Goal: Transaction & Acquisition: Purchase product/service

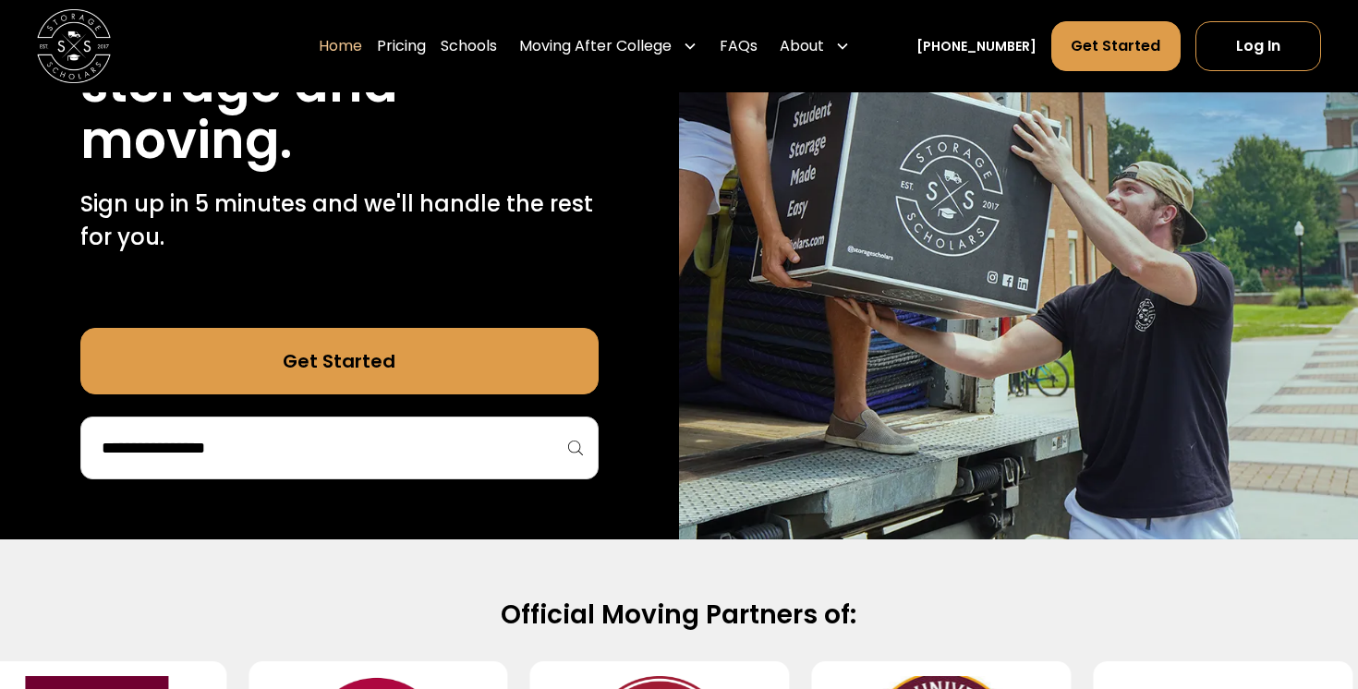
scroll to position [326, 0]
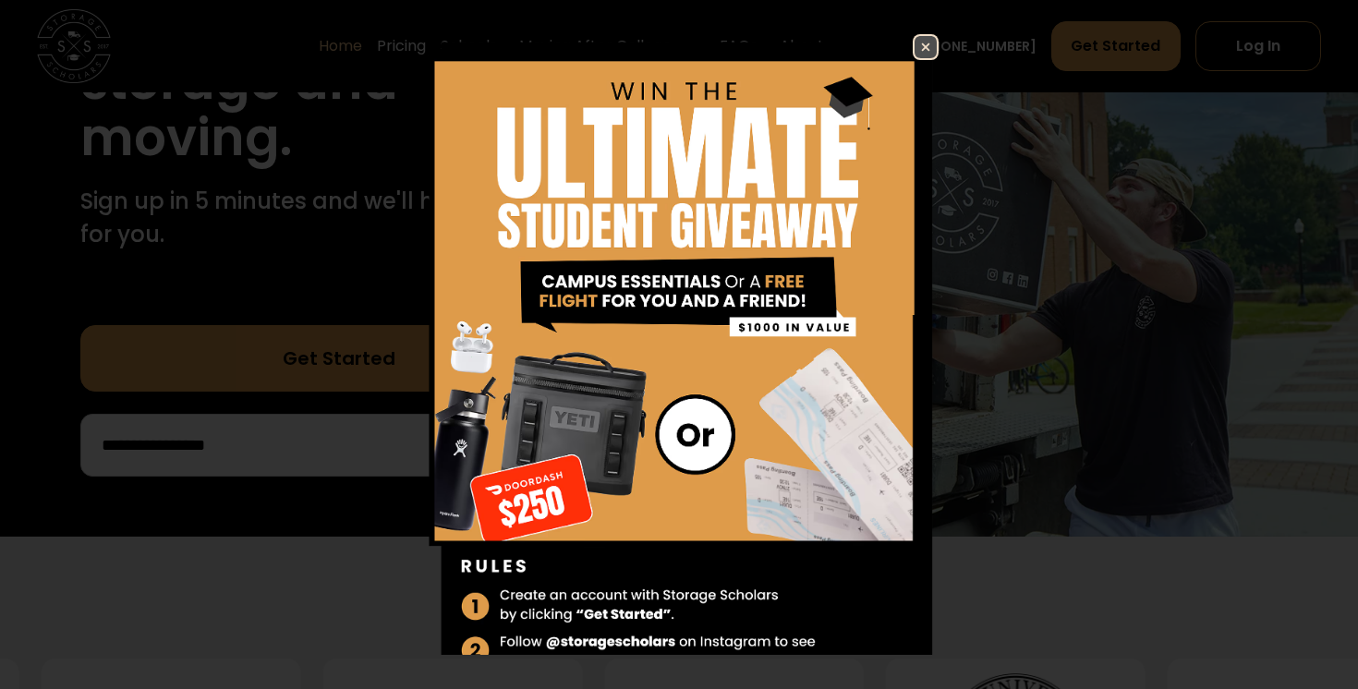
click at [915, 45] on img at bounding box center [925, 47] width 22 height 22
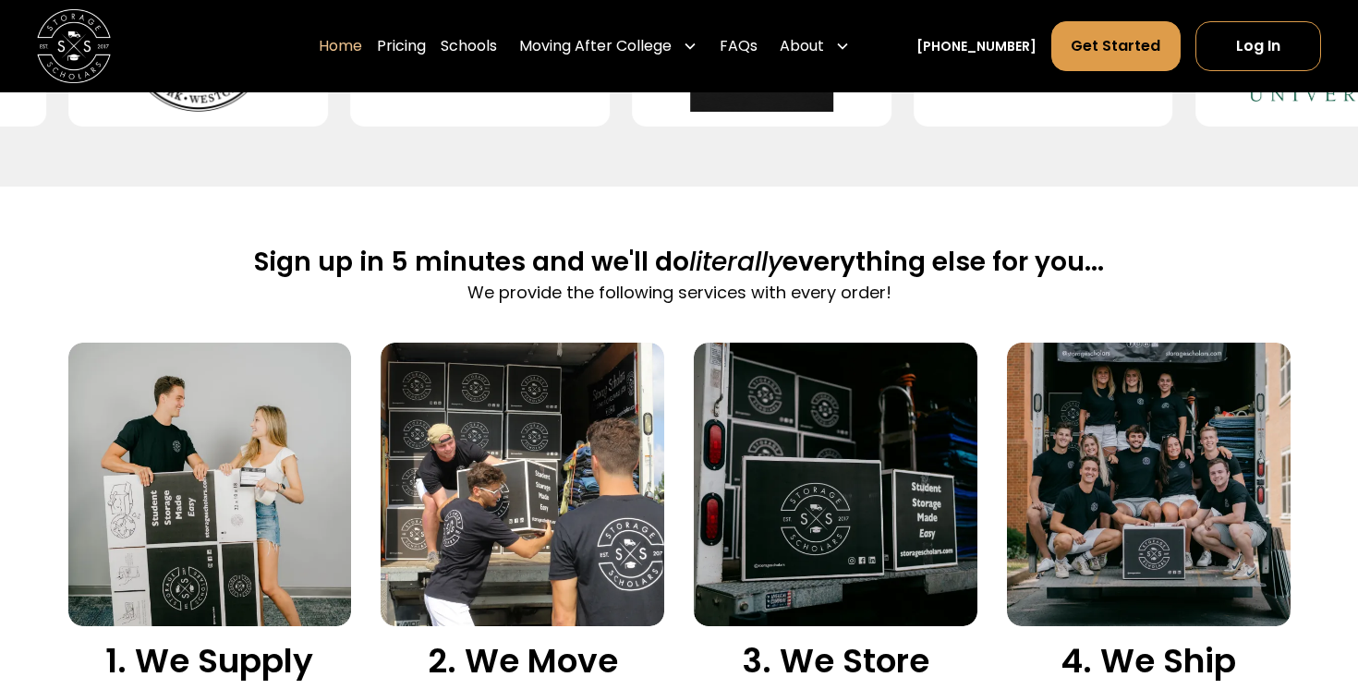
scroll to position [1042, 0]
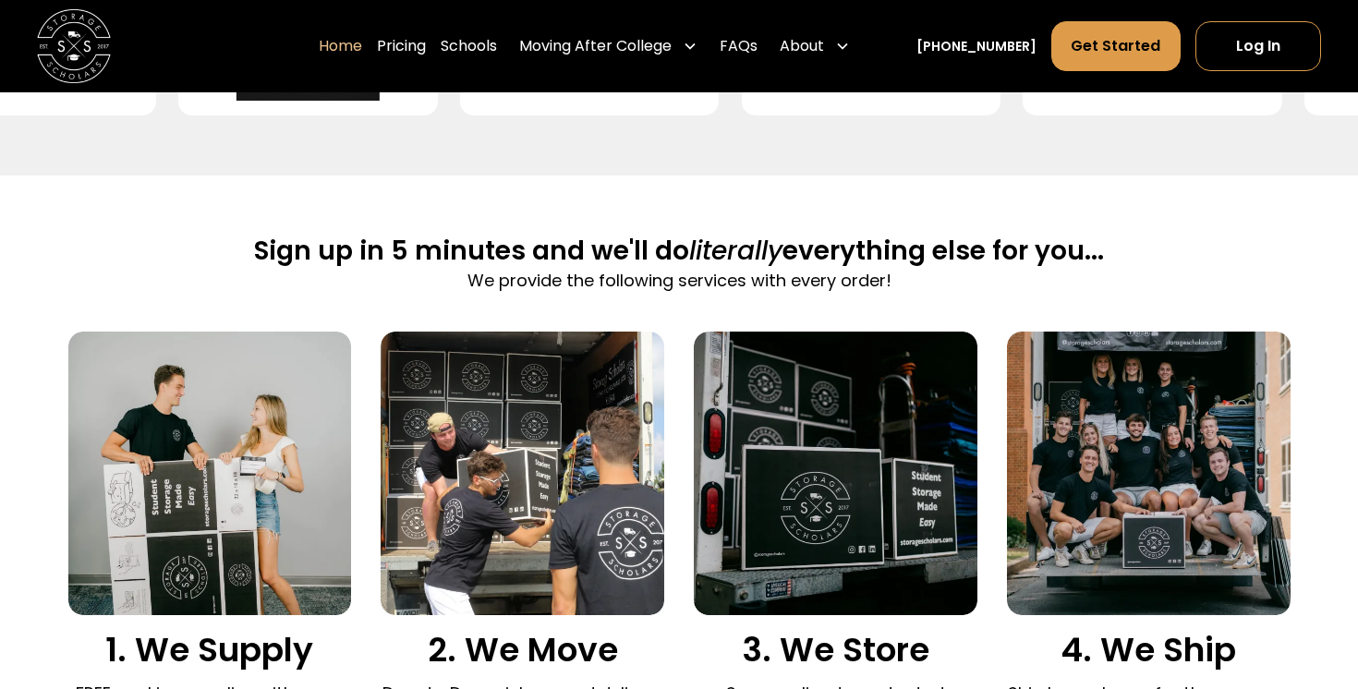
click at [1108, 519] on img at bounding box center [1149, 474] width 284 height 284
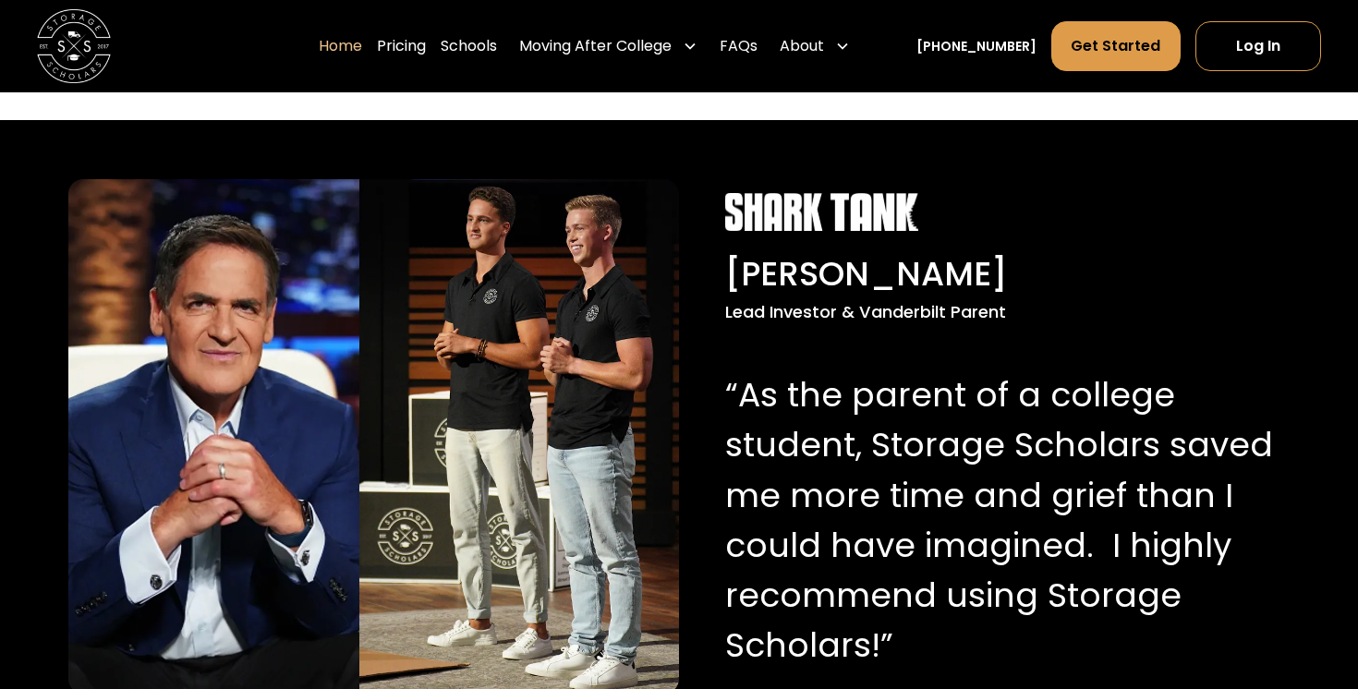
scroll to position [1891, 0]
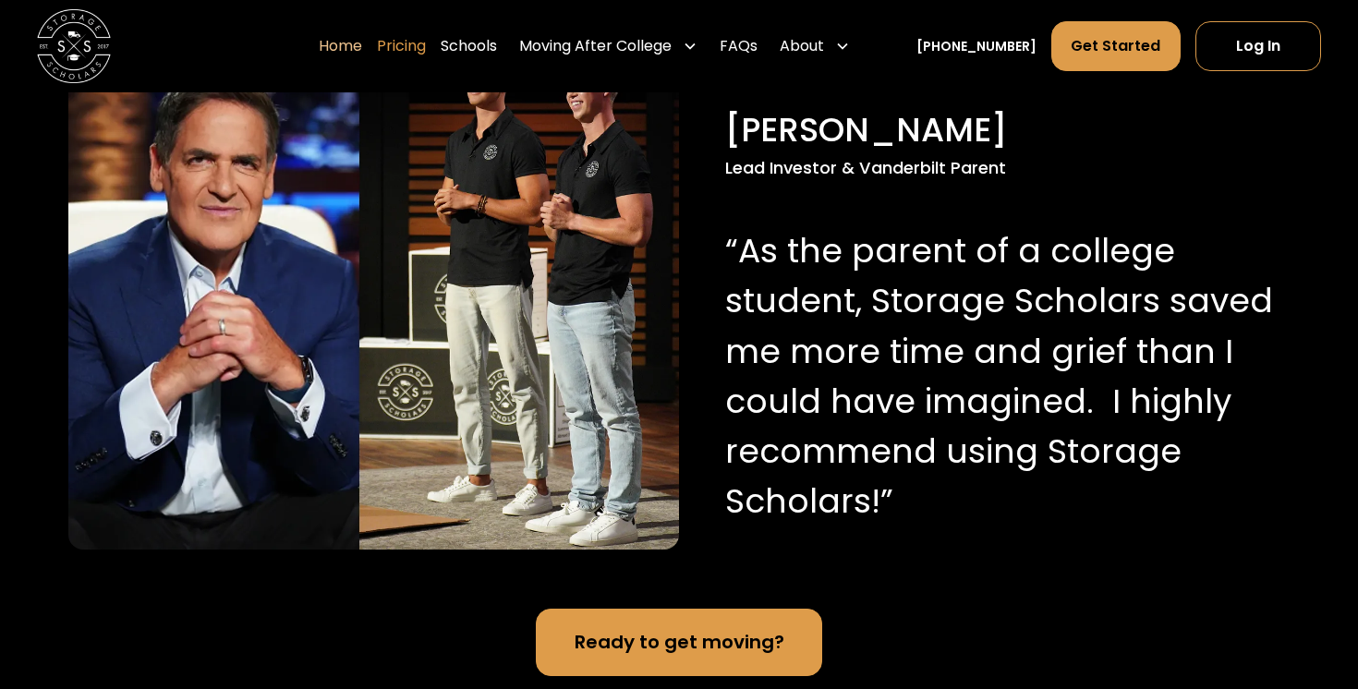
click at [426, 49] on link "Pricing" at bounding box center [401, 46] width 49 height 52
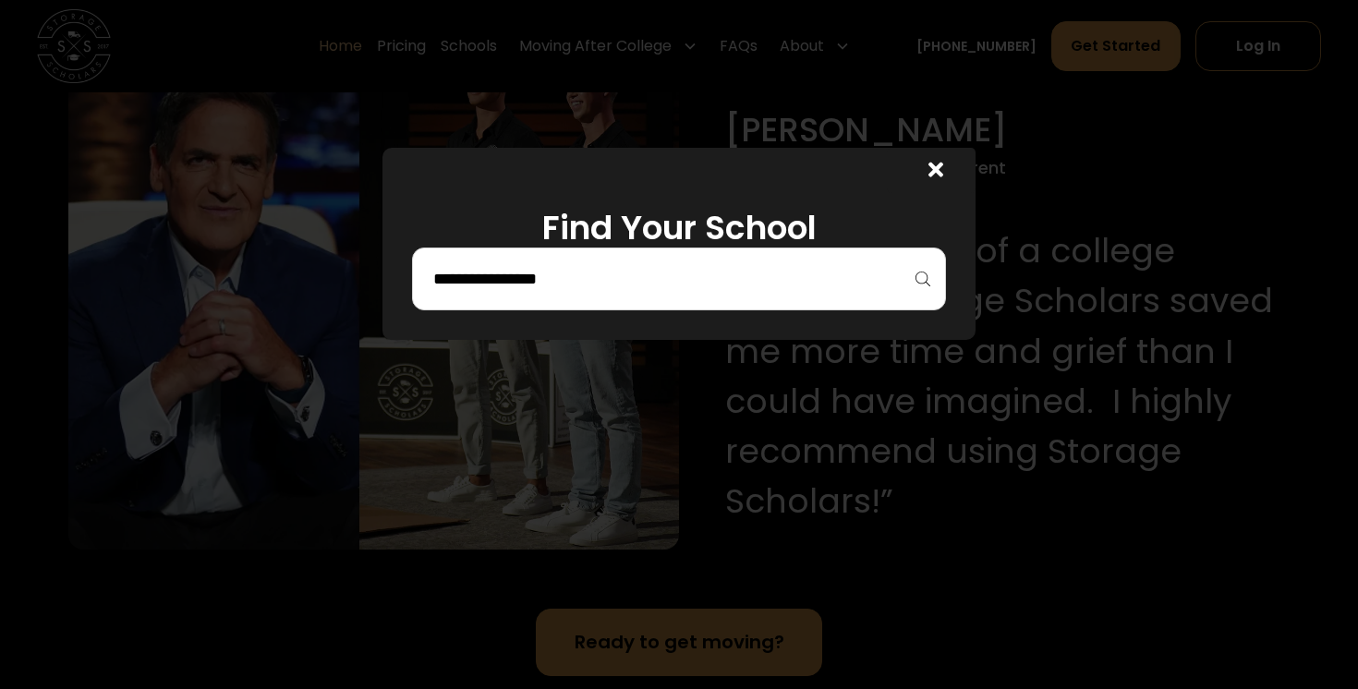
click at [637, 277] on input "search" at bounding box center [678, 278] width 495 height 31
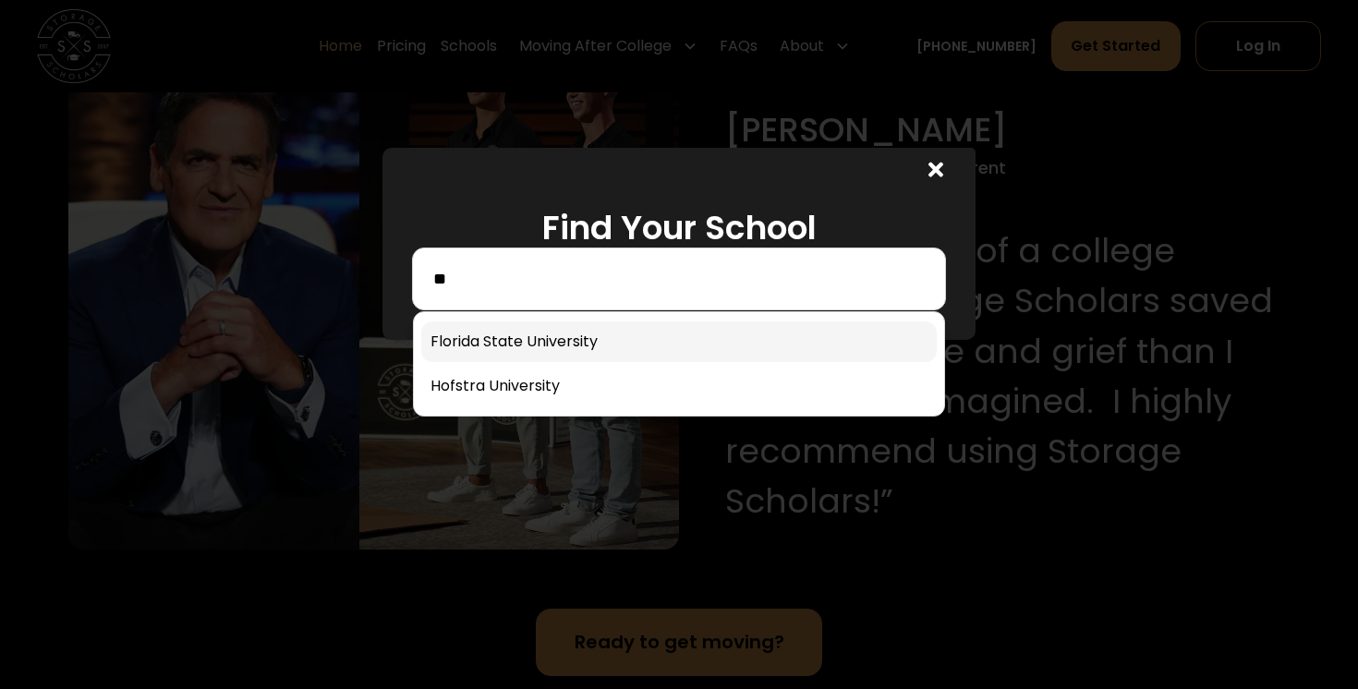
type input "**"
click at [605, 342] on link at bounding box center [678, 341] width 515 height 41
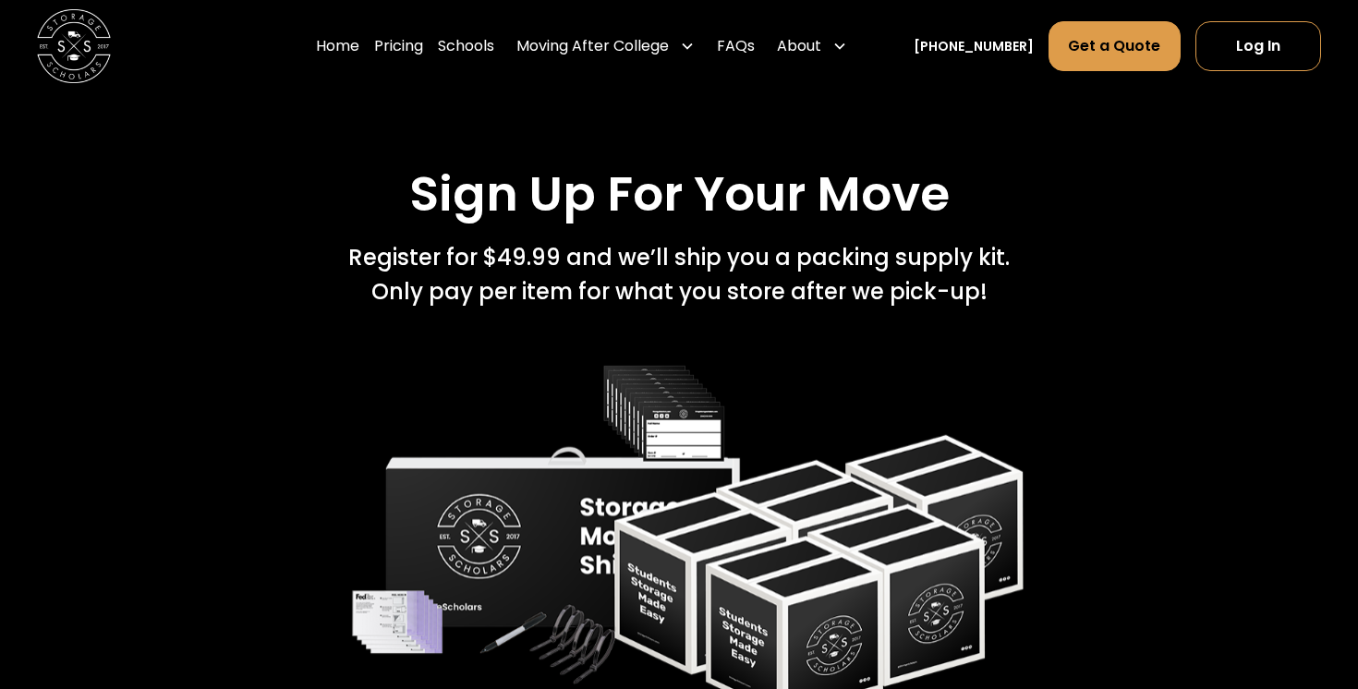
scroll to position [3661, 0]
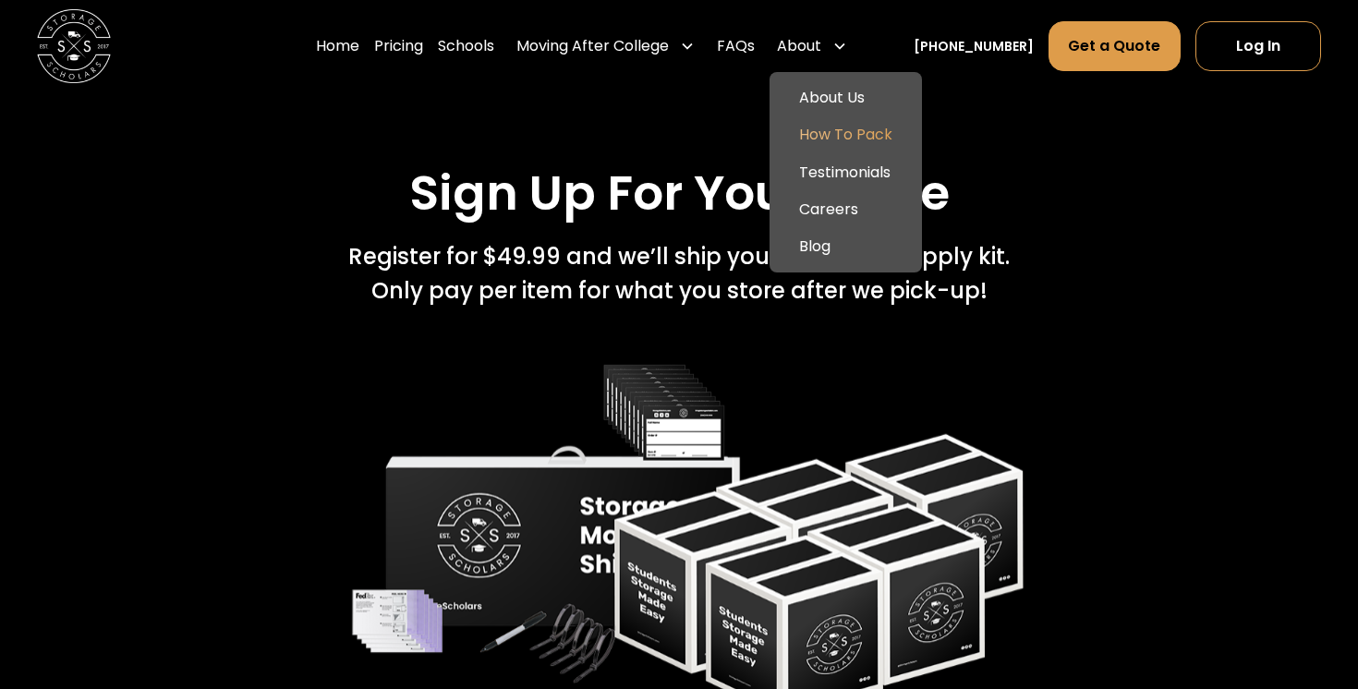
click at [830, 142] on link "How To Pack" at bounding box center [846, 134] width 138 height 37
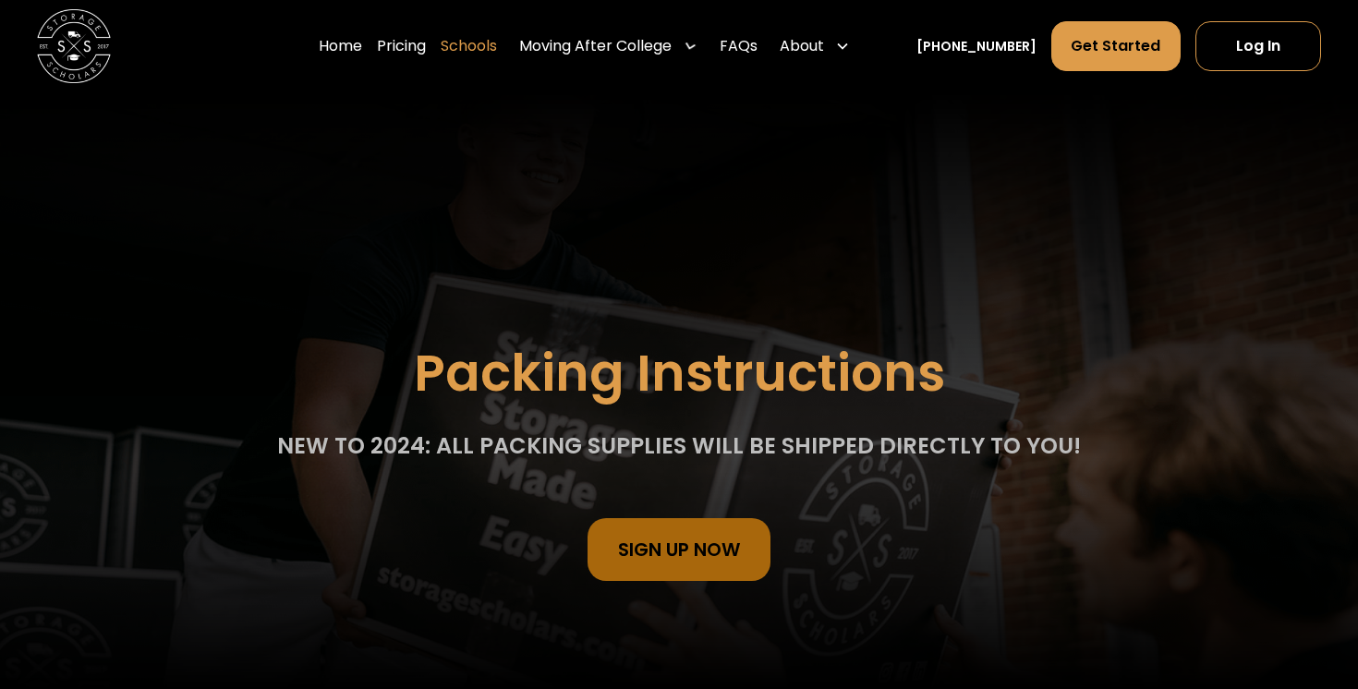
click at [497, 52] on link "Schools" at bounding box center [469, 46] width 56 height 52
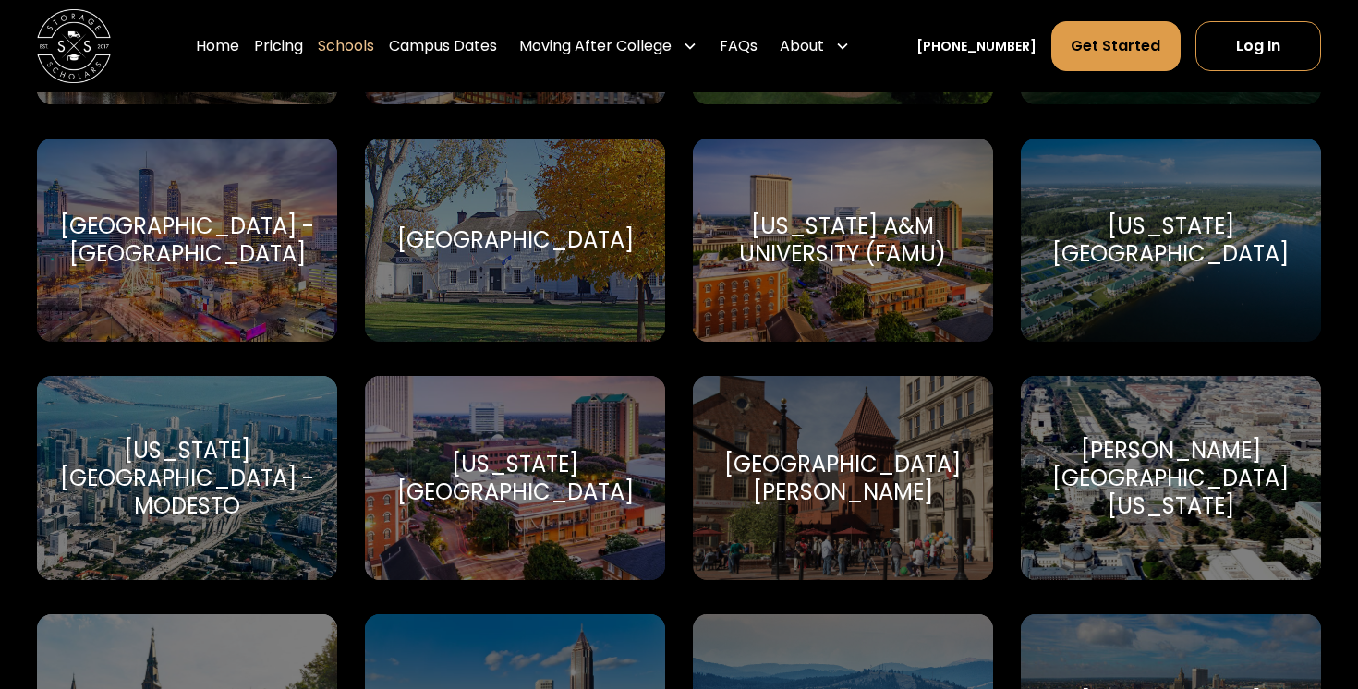
scroll to position [3183, 0]
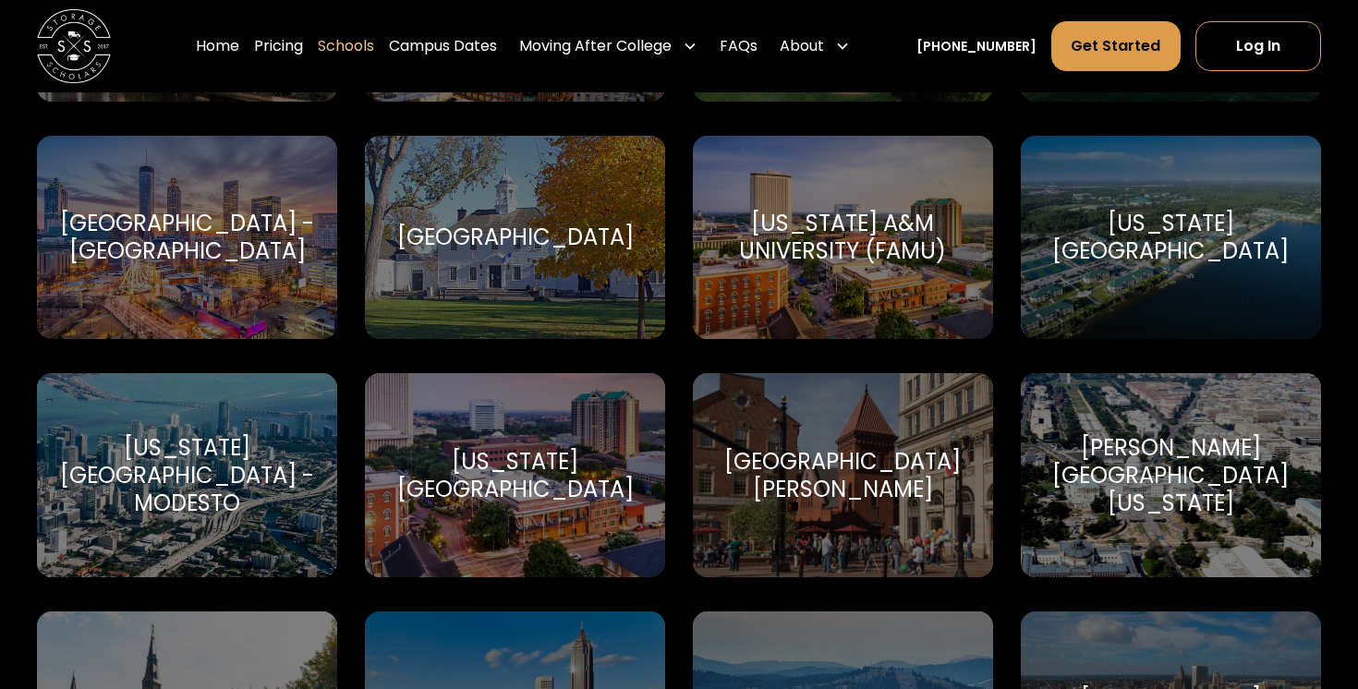
click at [477, 448] on div "Florida State University" at bounding box center [515, 475] width 256 height 55
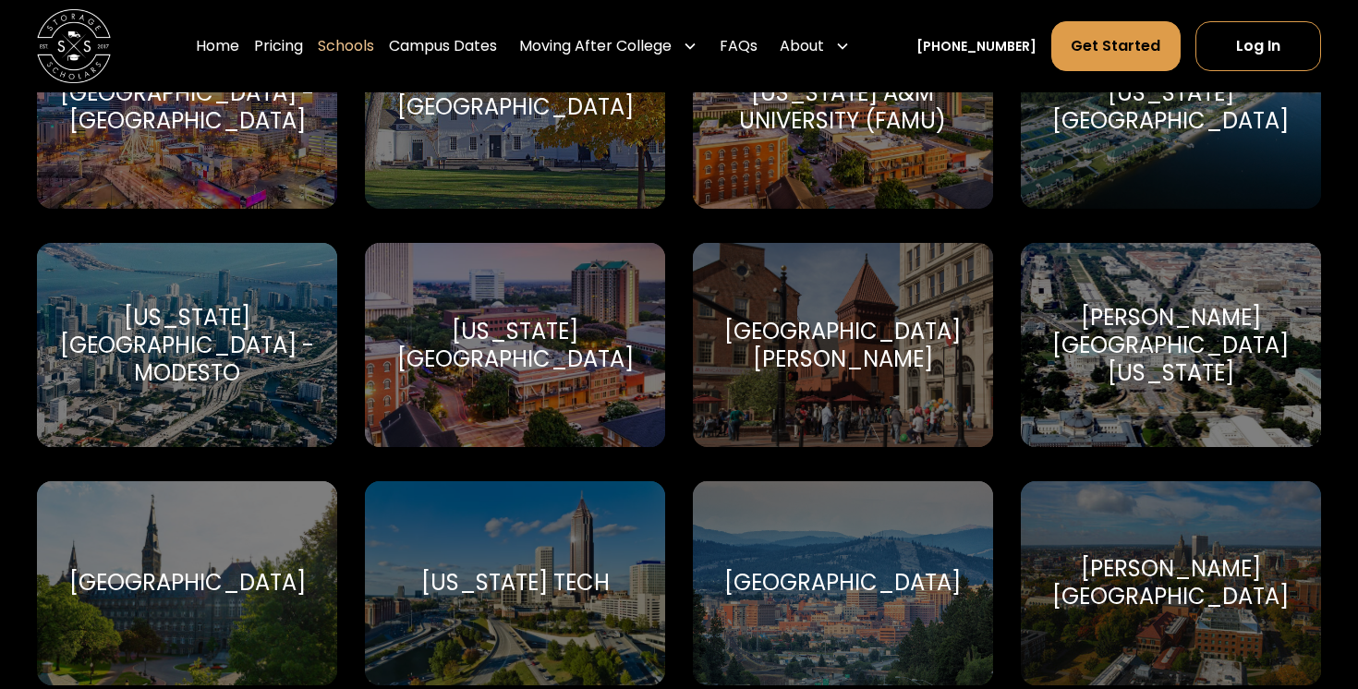
scroll to position [3332, 0]
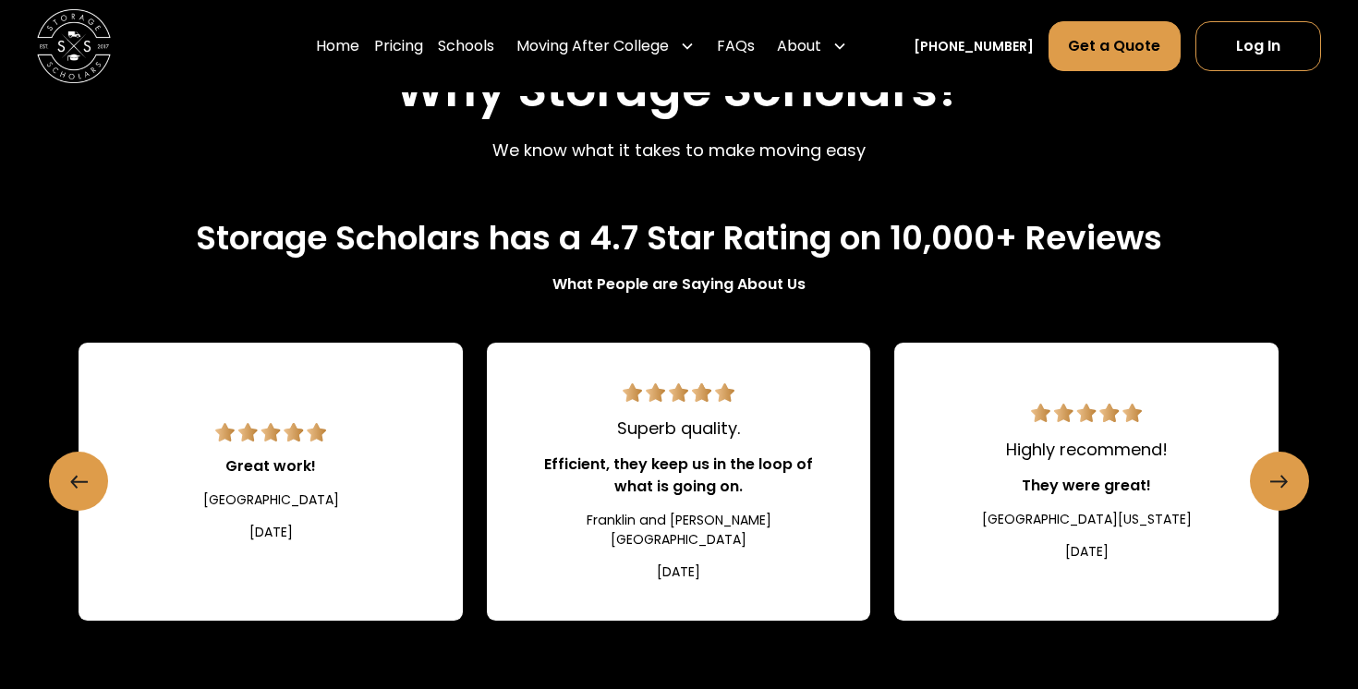
scroll to position [1965, 0]
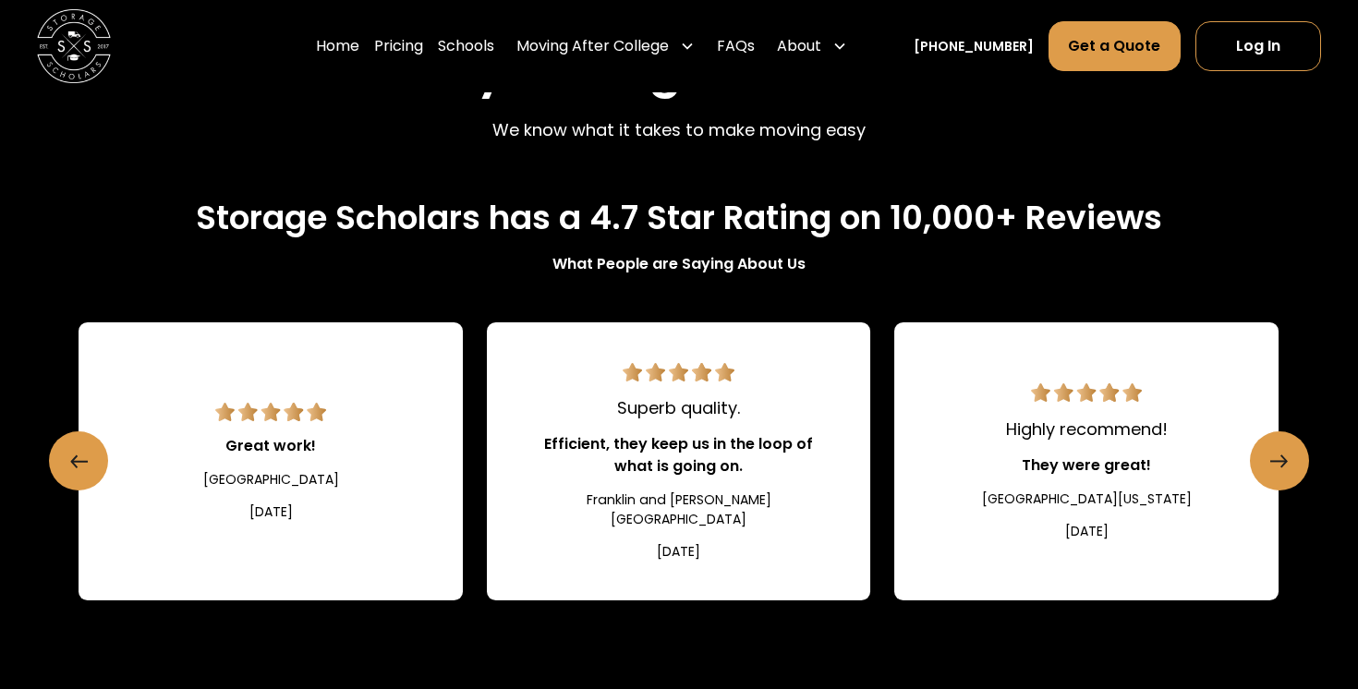
click at [1284, 434] on link "Next slide" at bounding box center [1277, 461] width 54 height 54
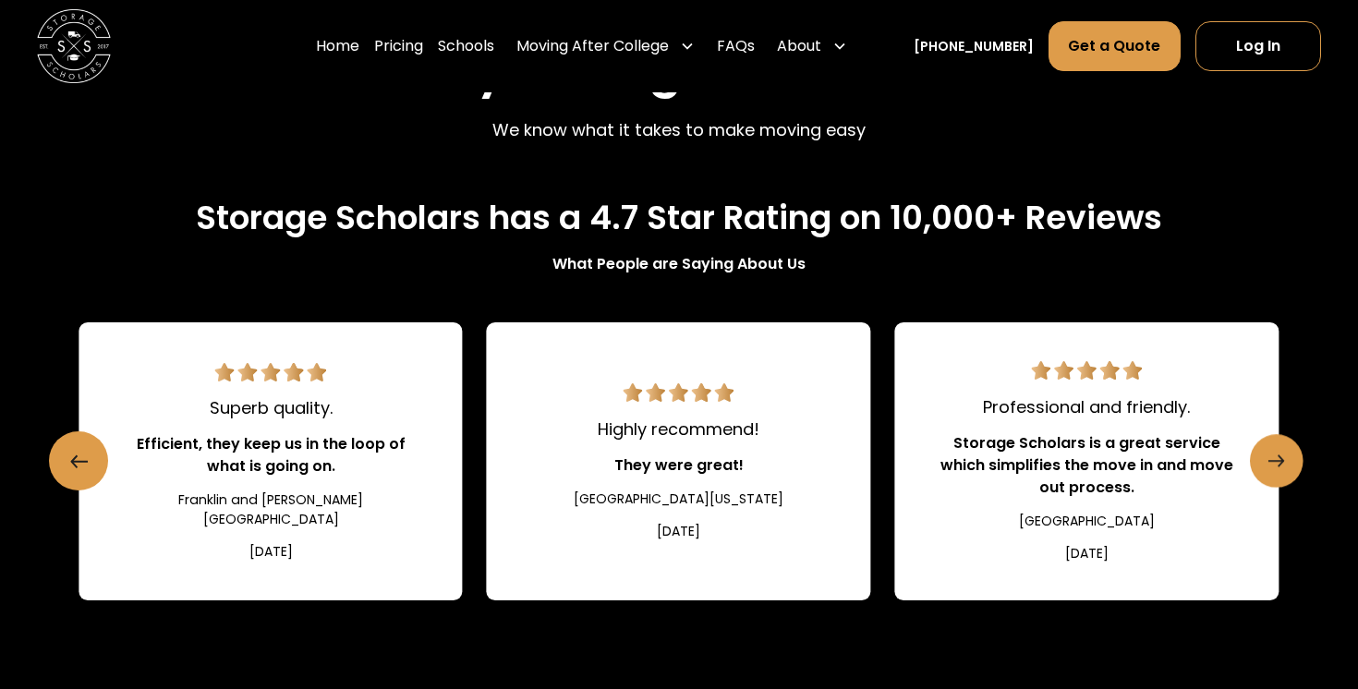
click at [1279, 446] on icon "Next slide" at bounding box center [1276, 461] width 16 height 30
click at [1279, 455] on icon "Next slide" at bounding box center [1279, 460] width 5 height 11
